Goal: Check status: Check status

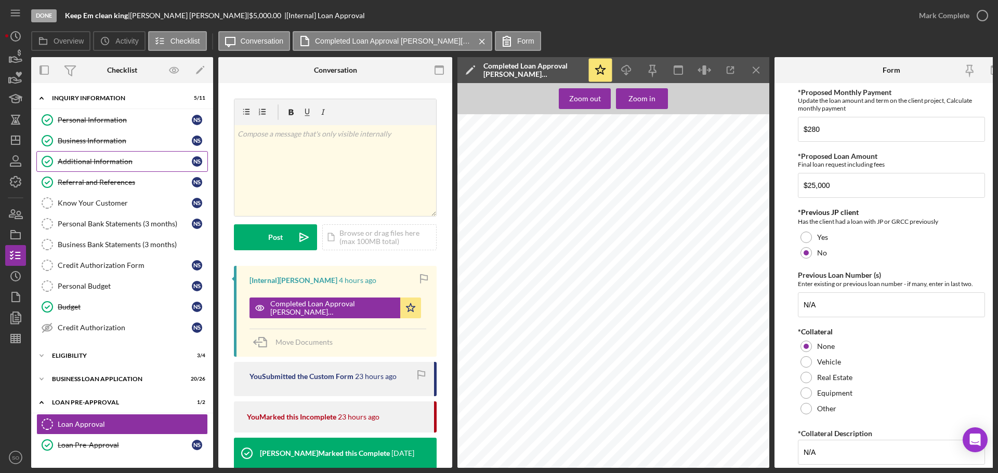
scroll to position [624, 0]
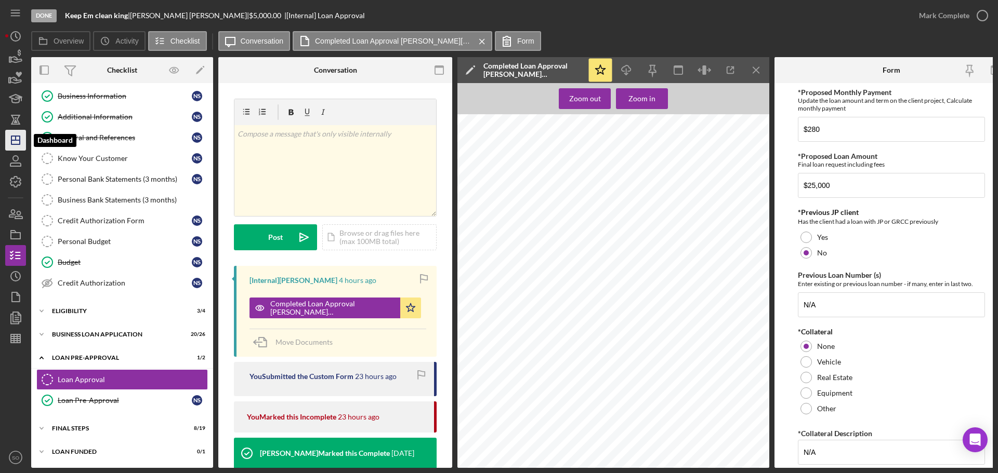
click at [18, 144] on polygon "button" at bounding box center [15, 140] width 8 height 8
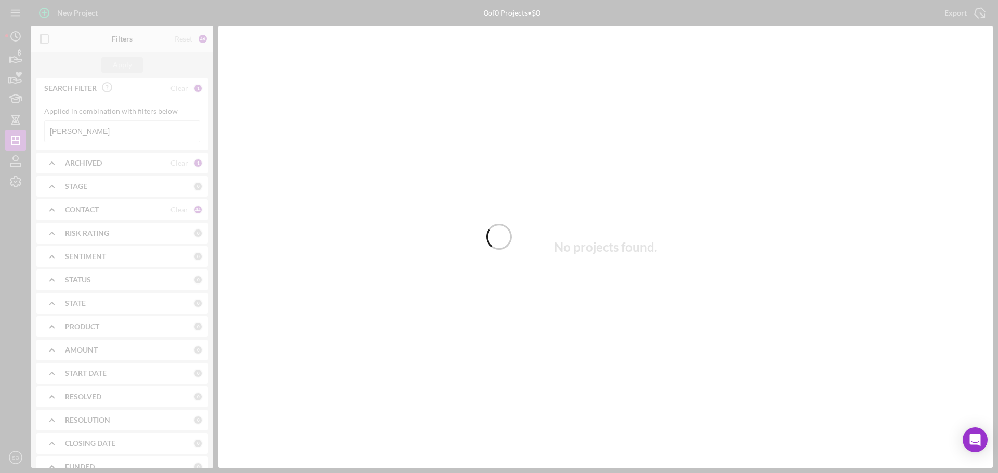
click at [99, 131] on div at bounding box center [499, 236] width 998 height 473
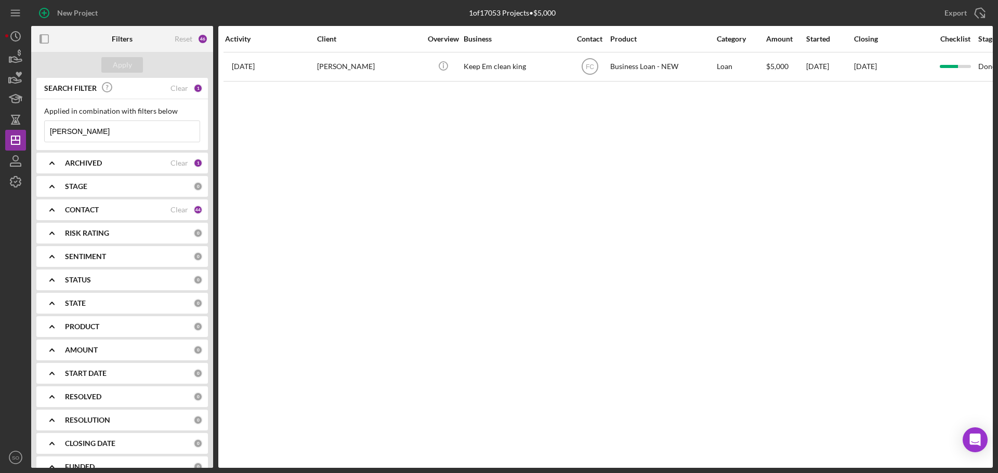
click at [103, 130] on input "[PERSON_NAME]" at bounding box center [122, 131] width 155 height 21
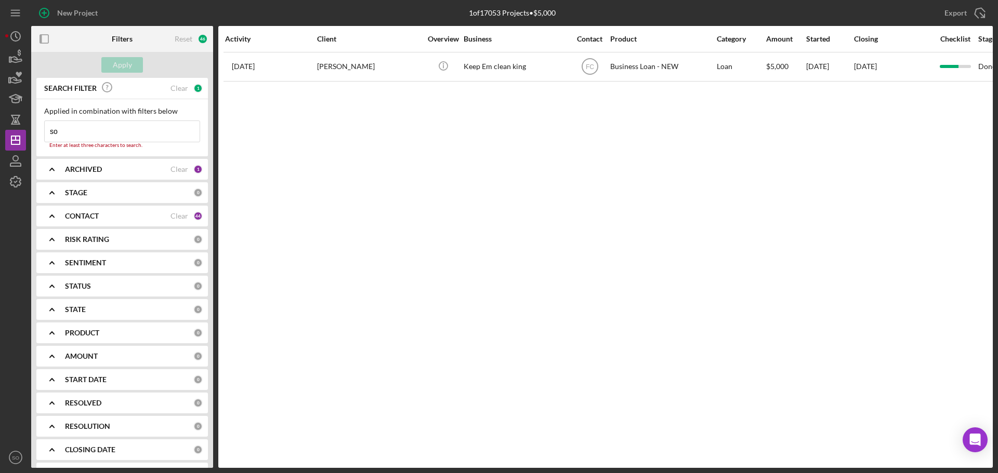
type input "s"
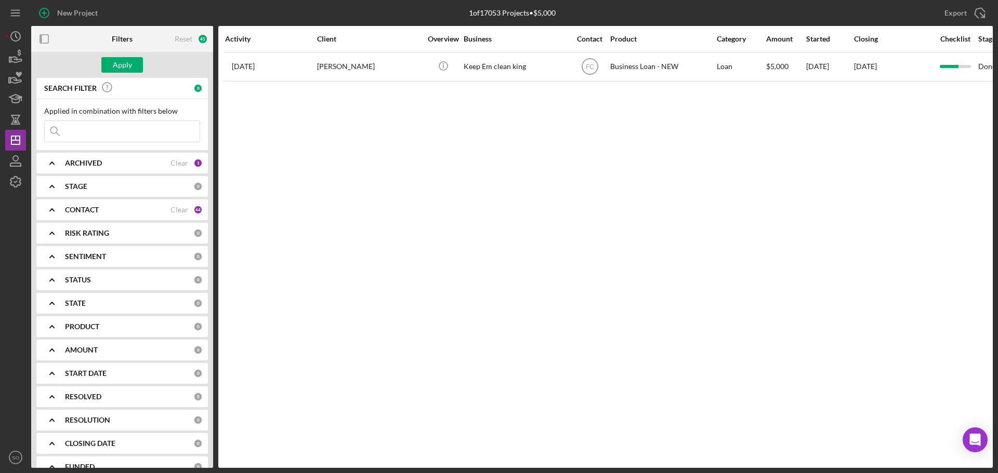
paste input "[PERSON_NAME]"
type input "[PERSON_NAME]"
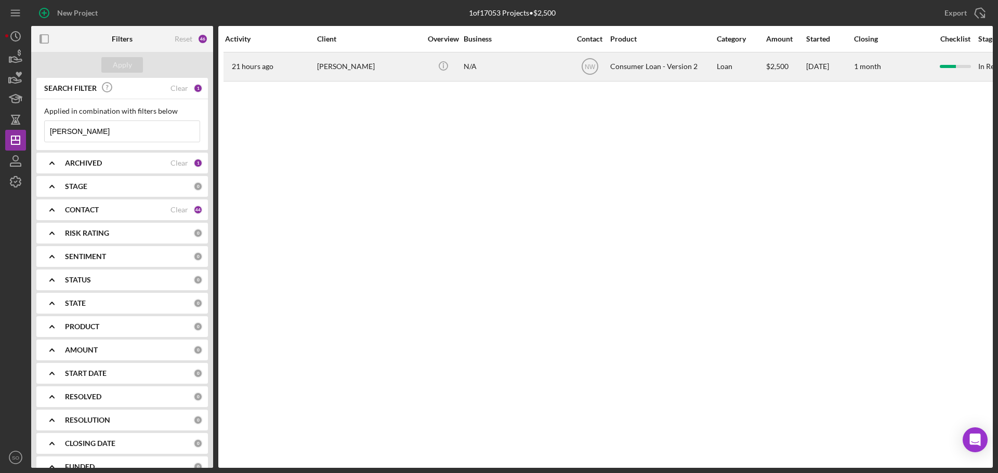
click at [365, 73] on div "[PERSON_NAME]" at bounding box center [369, 67] width 104 height 28
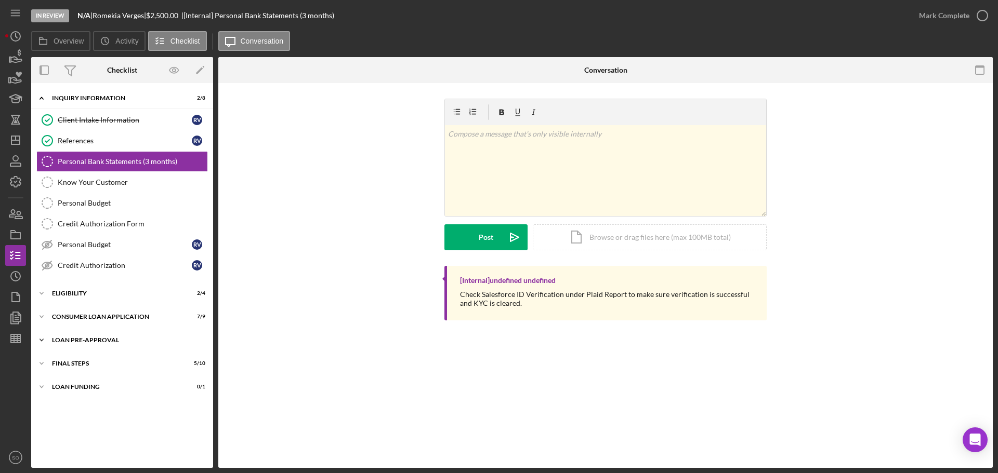
click at [112, 340] on div "Loan Pre-Approval" at bounding box center [126, 340] width 148 height 6
click at [118, 316] on div "Consumer Loan Application" at bounding box center [126, 317] width 148 height 6
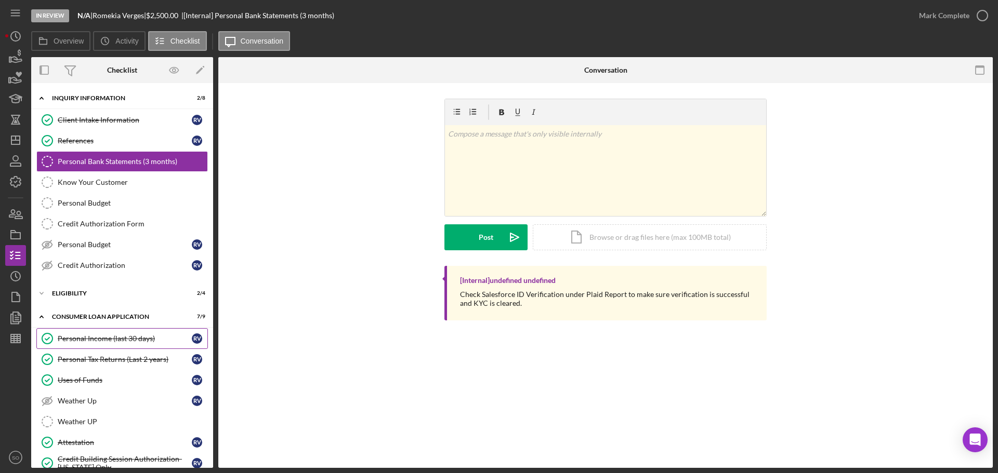
scroll to position [175, 0]
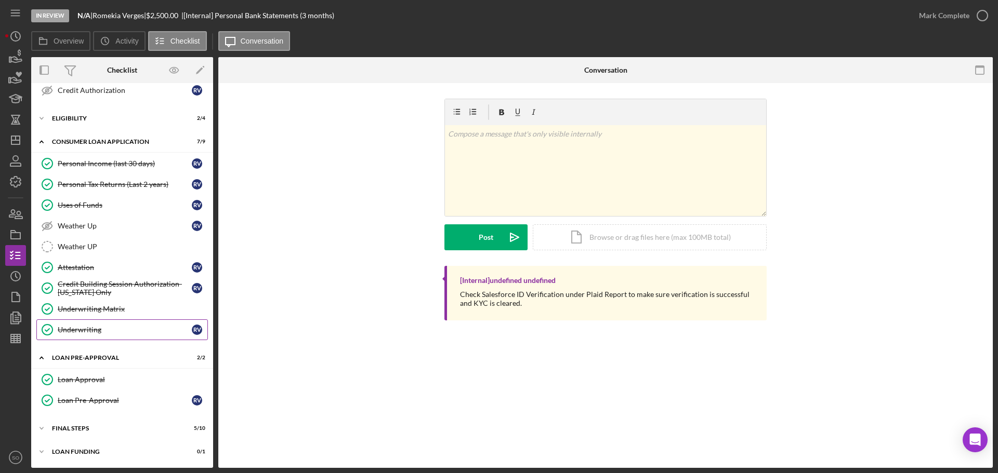
click at [85, 327] on div "Underwriting" at bounding box center [125, 330] width 134 height 8
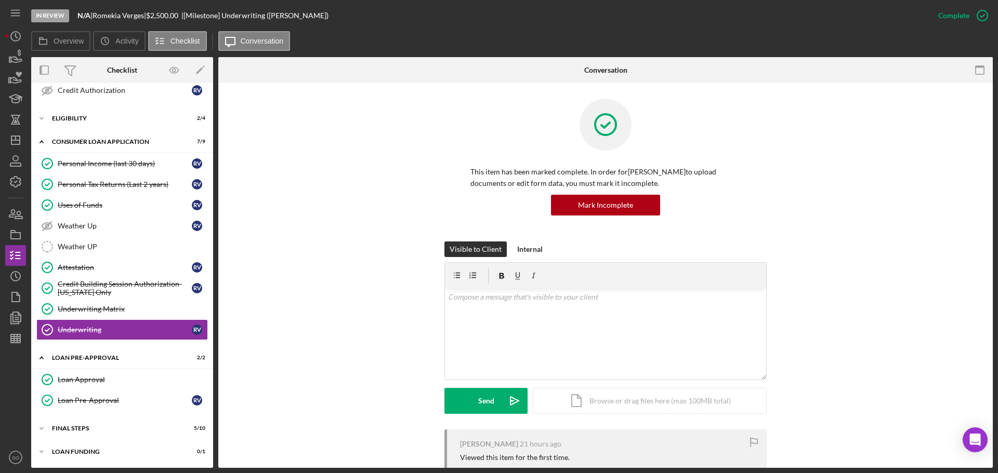
scroll to position [175, 0]
click at [144, 314] on link "Underwriting Matrix Underwriting Matrix" at bounding box center [121, 309] width 171 height 21
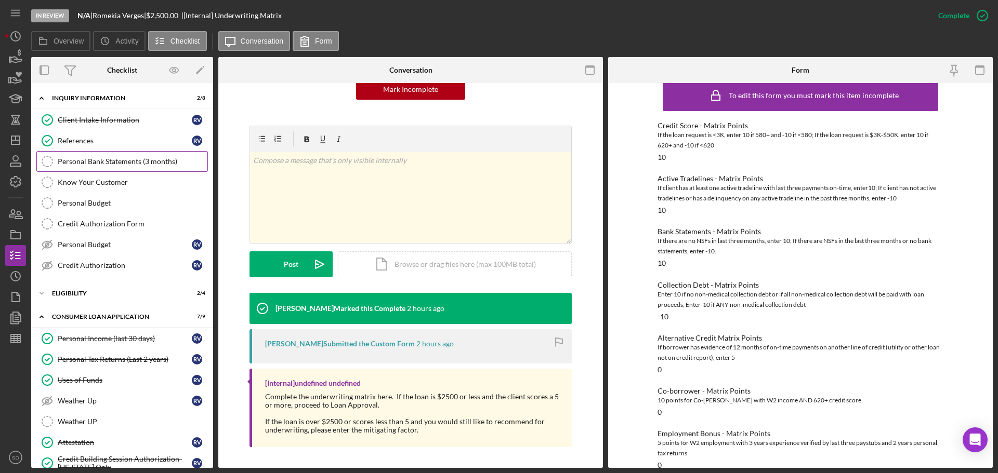
click at [111, 169] on link "Personal Bank Statements (3 months) Personal Bank Statements (3 months)" at bounding box center [121, 161] width 171 height 21
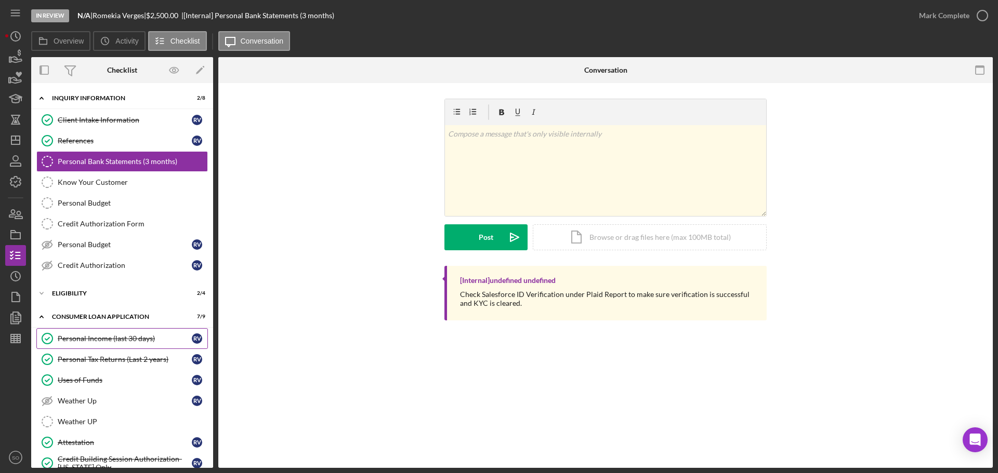
click at [104, 341] on div "Personal Income (last 30 days)" at bounding box center [125, 339] width 134 height 8
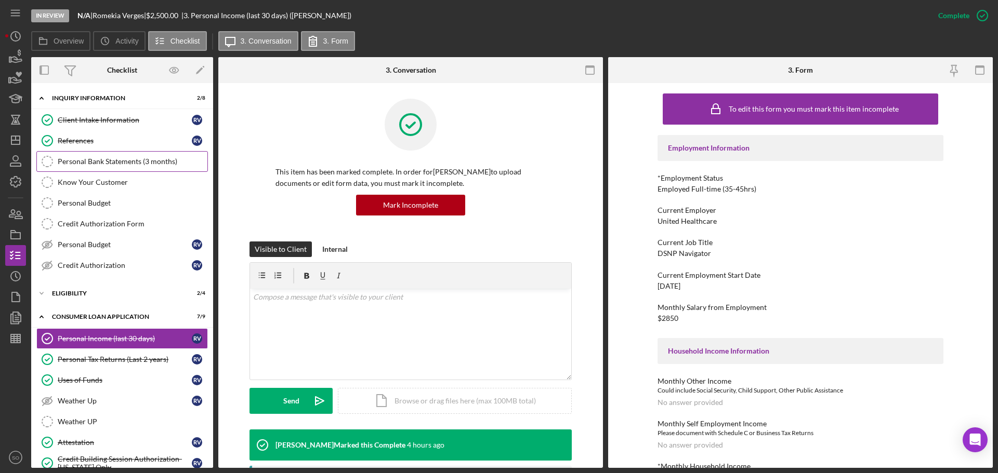
click at [102, 158] on div "Personal Bank Statements (3 months)" at bounding box center [133, 161] width 150 height 8
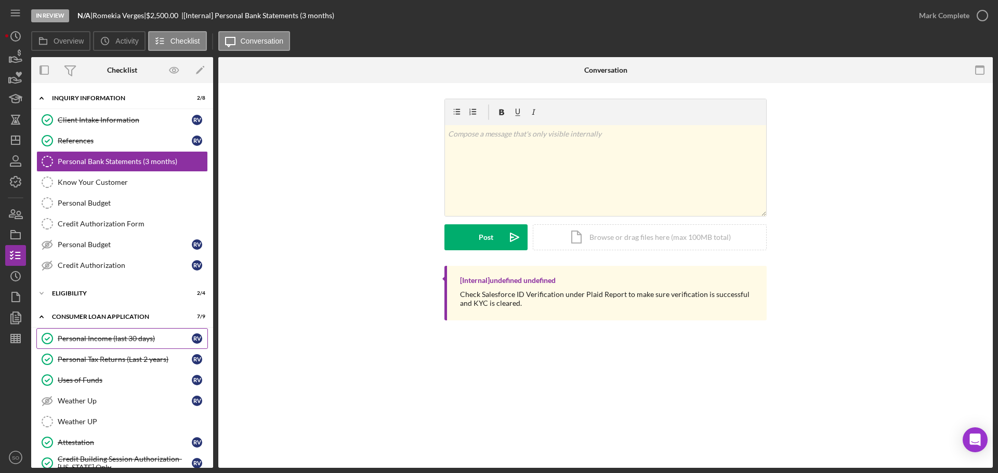
click at [100, 335] on div "Personal Income (last 30 days)" at bounding box center [125, 339] width 134 height 8
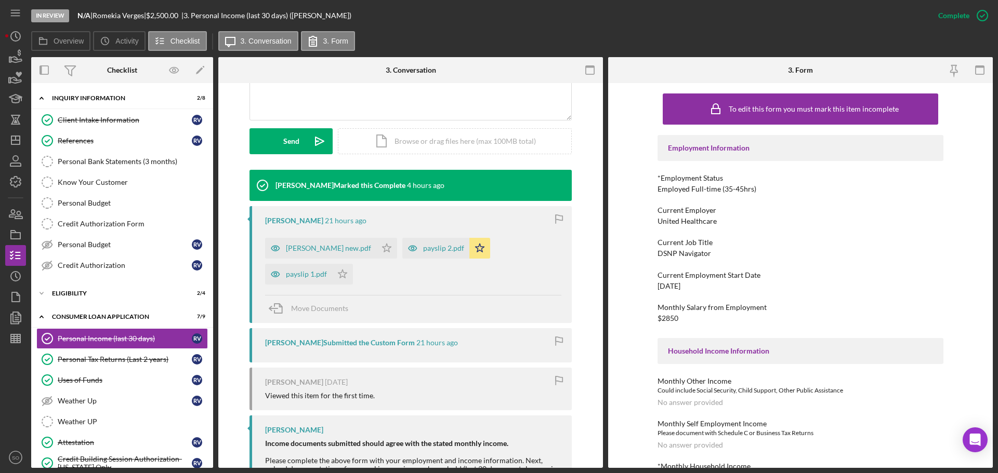
scroll to position [339, 0]
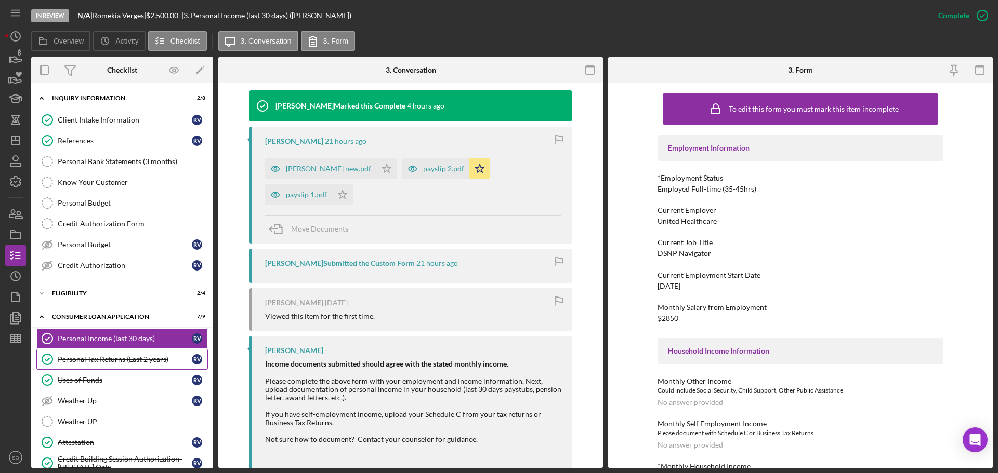
click at [127, 363] on div "Personal Tax Returns (Last 2 years)" at bounding box center [125, 359] width 134 height 8
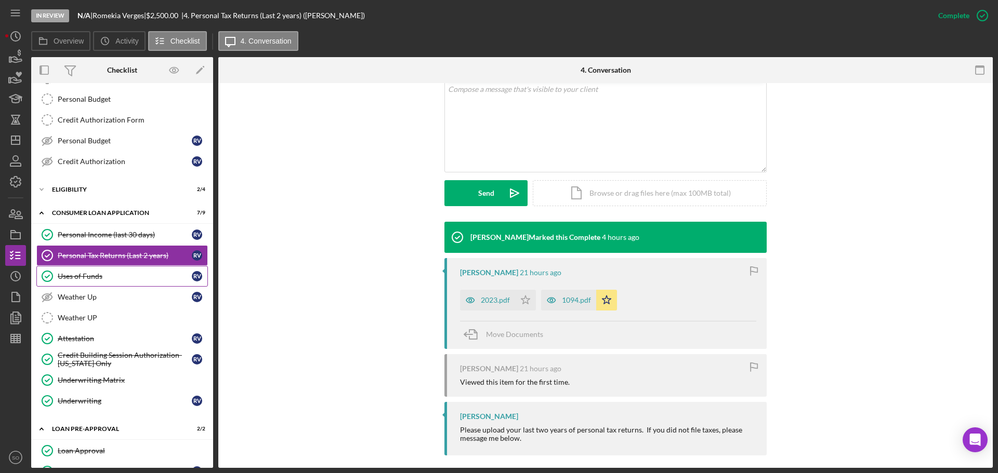
scroll to position [175, 0]
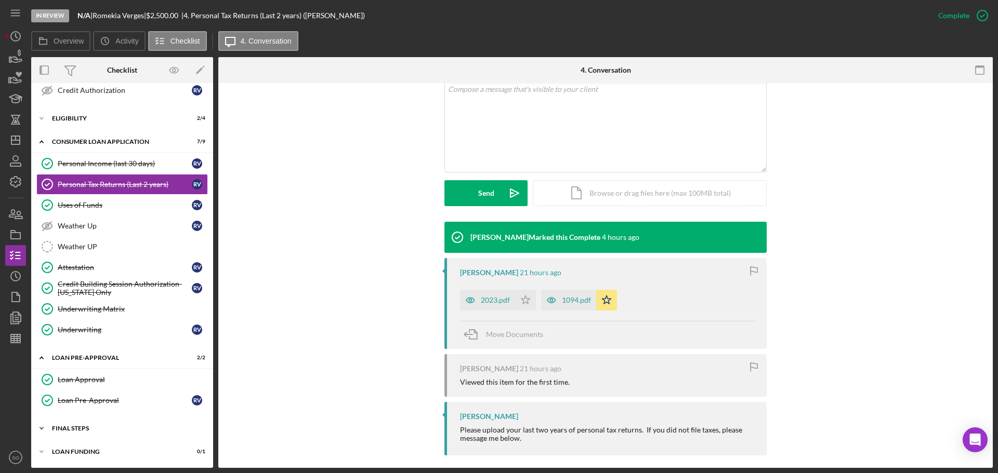
click at [63, 433] on div "Icon/Expander FINAL STEPS 5 / 10" at bounding box center [122, 428] width 182 height 21
click at [89, 313] on div "Underwriting Matrix" at bounding box center [133, 309] width 150 height 8
